Goal: Task Accomplishment & Management: Manage account settings

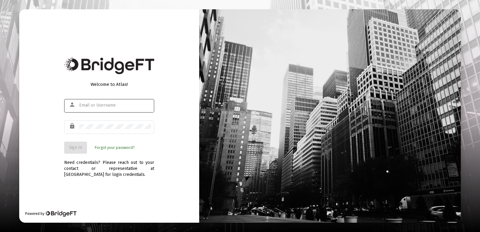
click at [85, 101] on div at bounding box center [115, 105] width 72 height 15
click at [85, 103] on input "text" at bounding box center [115, 105] width 72 height 5
type input "admin@cannonadvisors.com"
click at [74, 144] on button "Sign In" at bounding box center [75, 148] width 23 height 12
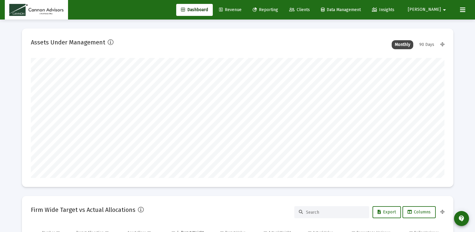
scroll to position [120, 223]
type input "[DATE]"
click at [438, 8] on span "[PERSON_NAME]" at bounding box center [424, 9] width 33 height 5
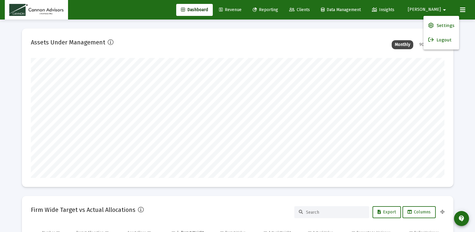
scroll to position [120, 193]
click at [437, 23] on link "Settings" at bounding box center [442, 25] width 36 height 14
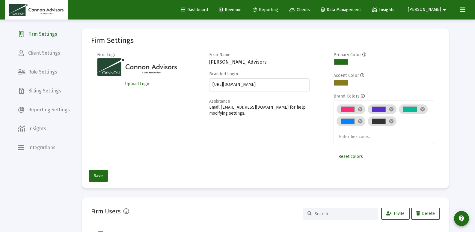
click at [36, 95] on span "Billing Settings" at bounding box center [44, 91] width 62 height 14
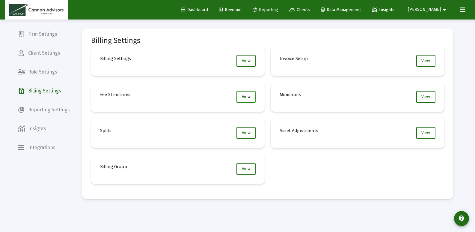
click at [250, 94] on span "View" at bounding box center [246, 96] width 9 height 5
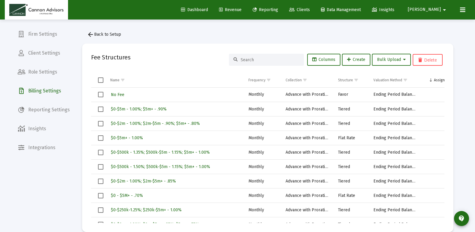
click at [270, 60] on input at bounding box center [270, 59] width 59 height 5
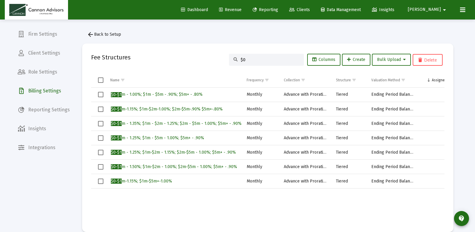
type input "$"
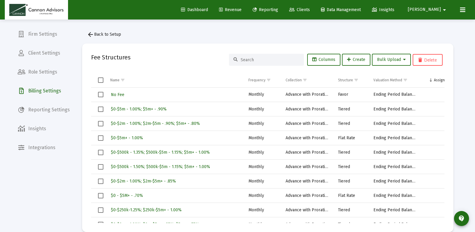
click at [437, 9] on span "[PERSON_NAME]" at bounding box center [424, 9] width 33 height 5
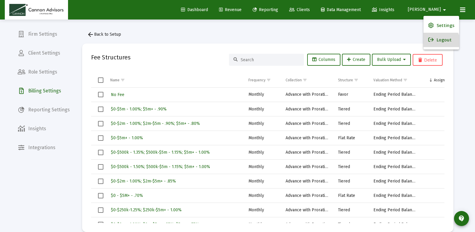
click at [438, 43] on button "Logout" at bounding box center [442, 40] width 36 height 14
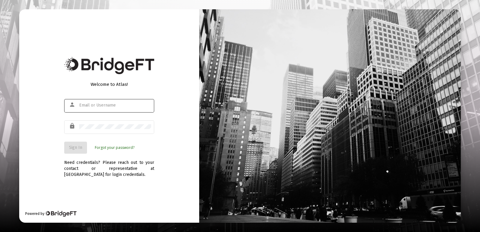
click at [100, 101] on div at bounding box center [115, 105] width 72 height 15
click at [98, 105] on input "text" at bounding box center [115, 105] width 72 height 5
type input "[EMAIL_ADDRESS][DOMAIN_NAME]"
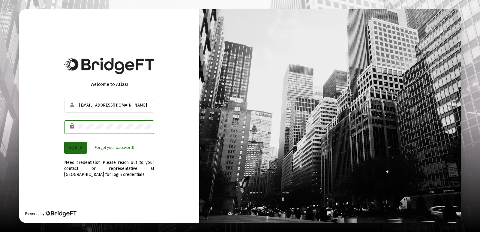
click at [79, 145] on span "Sign In" at bounding box center [75, 147] width 13 height 5
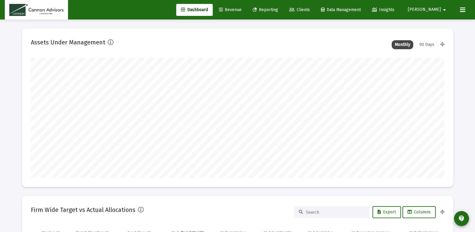
type input "[DATE]"
click at [310, 11] on span "Clients" at bounding box center [299, 9] width 21 height 5
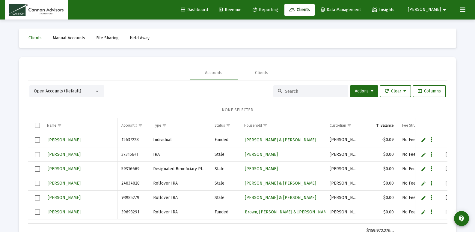
click at [299, 89] on input at bounding box center [314, 91] width 59 height 5
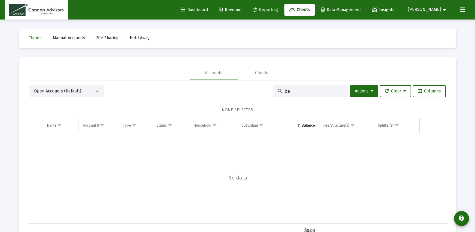
type input "b"
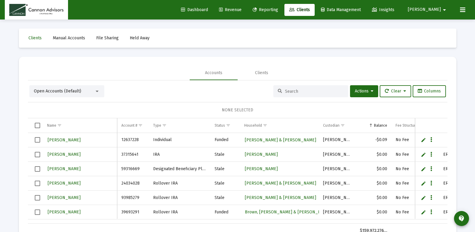
click at [280, 89] on div at bounding box center [310, 91] width 75 height 12
click at [316, 100] on div "Open Accounts (Default) Actions Clear Columns NONE SELECTED Name Name Account #…" at bounding box center [238, 161] width 420 height 153
click at [300, 90] on input at bounding box center [314, 91] width 59 height 5
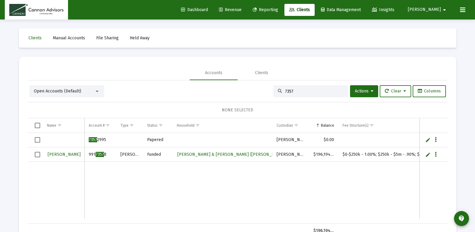
type input "7357"
click at [437, 10] on span "[PERSON_NAME]" at bounding box center [424, 9] width 33 height 5
drag, startPoint x: 438, startPoint y: 40, endPoint x: 437, endPoint y: 35, distance: 5.4
click at [437, 39] on button "Logout" at bounding box center [442, 40] width 36 height 14
